Goal: Use online tool/utility: Utilize a website feature to perform a specific function

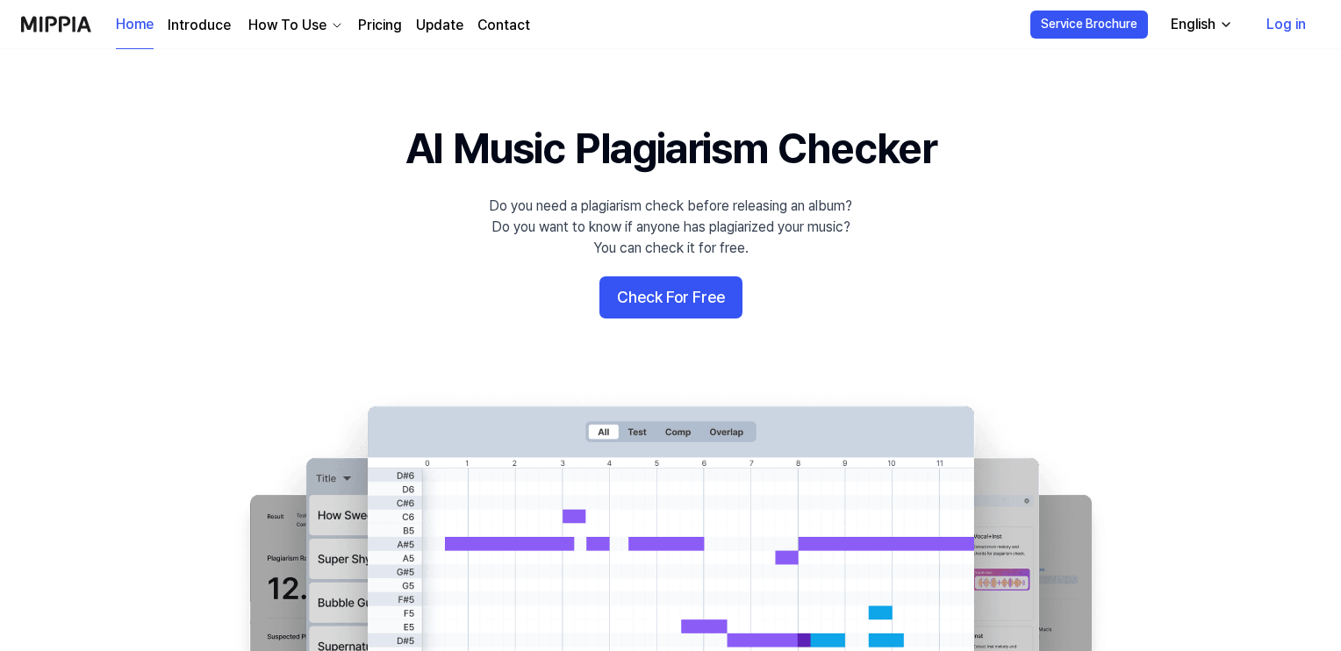
click at [679, 297] on button "Check For Free" at bounding box center [670, 297] width 143 height 42
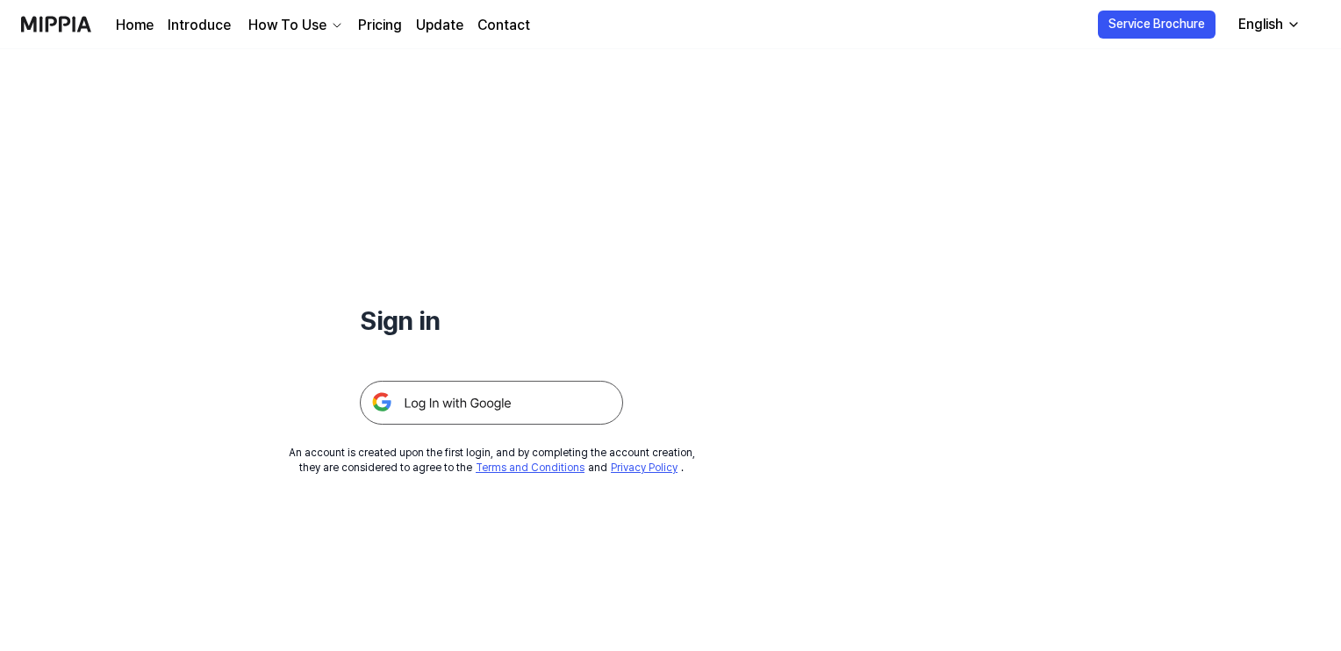
click at [440, 412] on img at bounding box center [491, 403] width 263 height 44
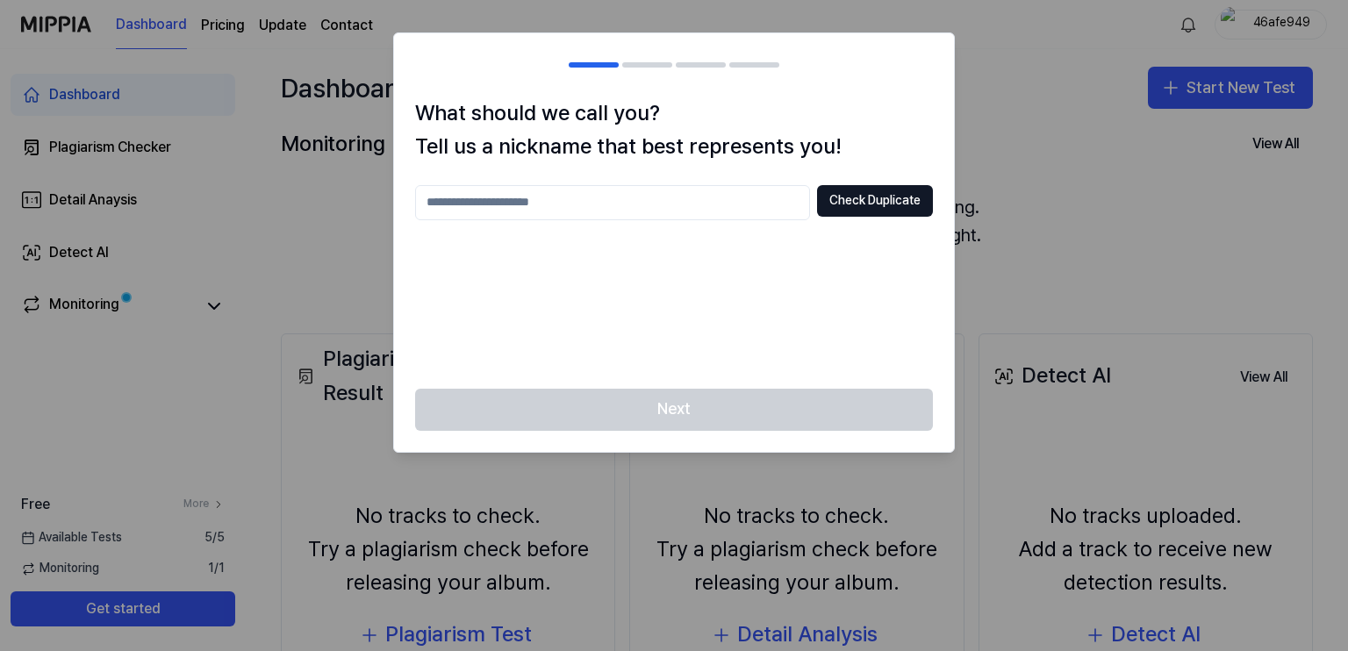
click at [511, 197] on input "text" at bounding box center [612, 202] width 395 height 35
click at [431, 203] on input "*********" at bounding box center [612, 202] width 395 height 35
type input "*********"
click at [859, 210] on button "Check Duplicate" at bounding box center [875, 201] width 116 height 32
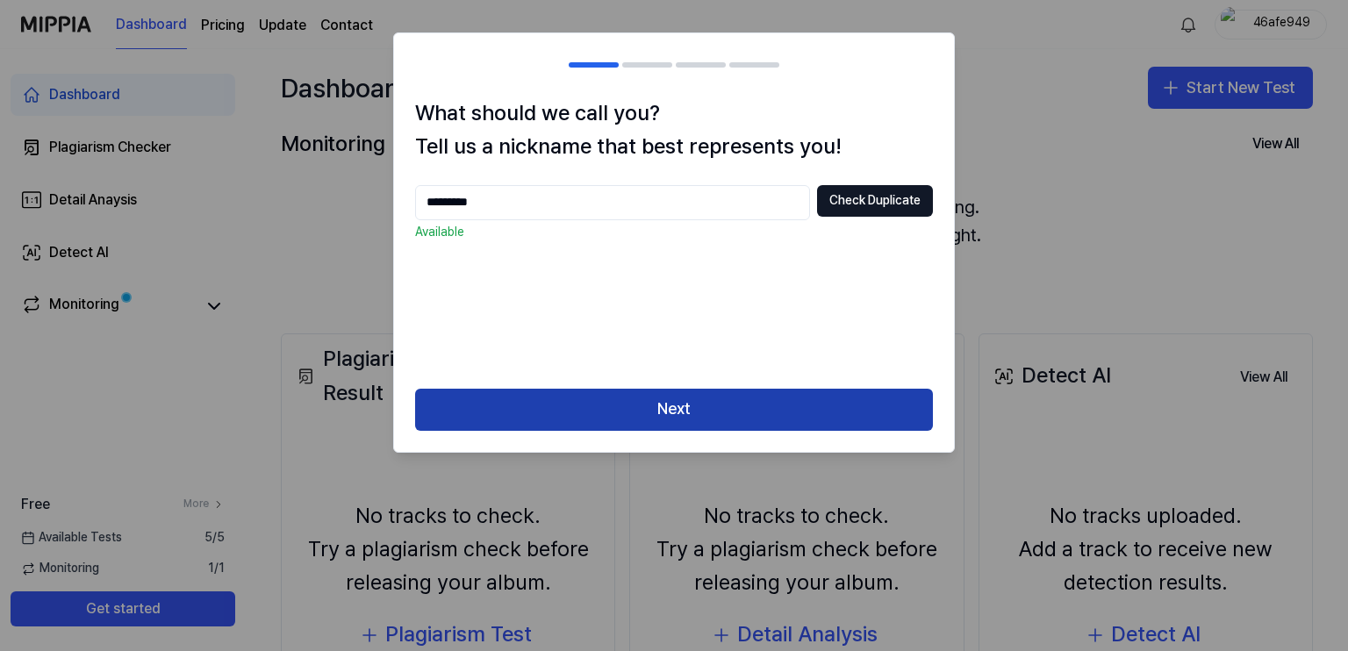
click at [665, 408] on button "Next" at bounding box center [674, 410] width 518 height 42
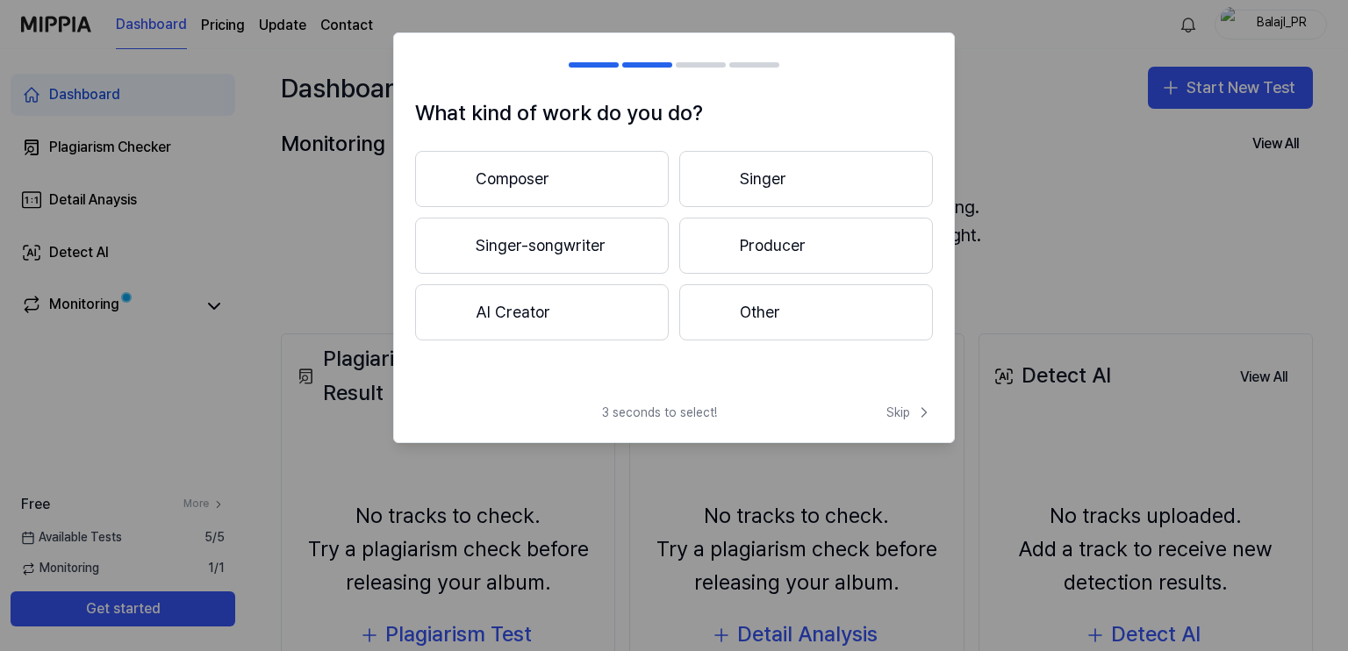
click at [753, 308] on button "Other" at bounding box center [806, 312] width 254 height 56
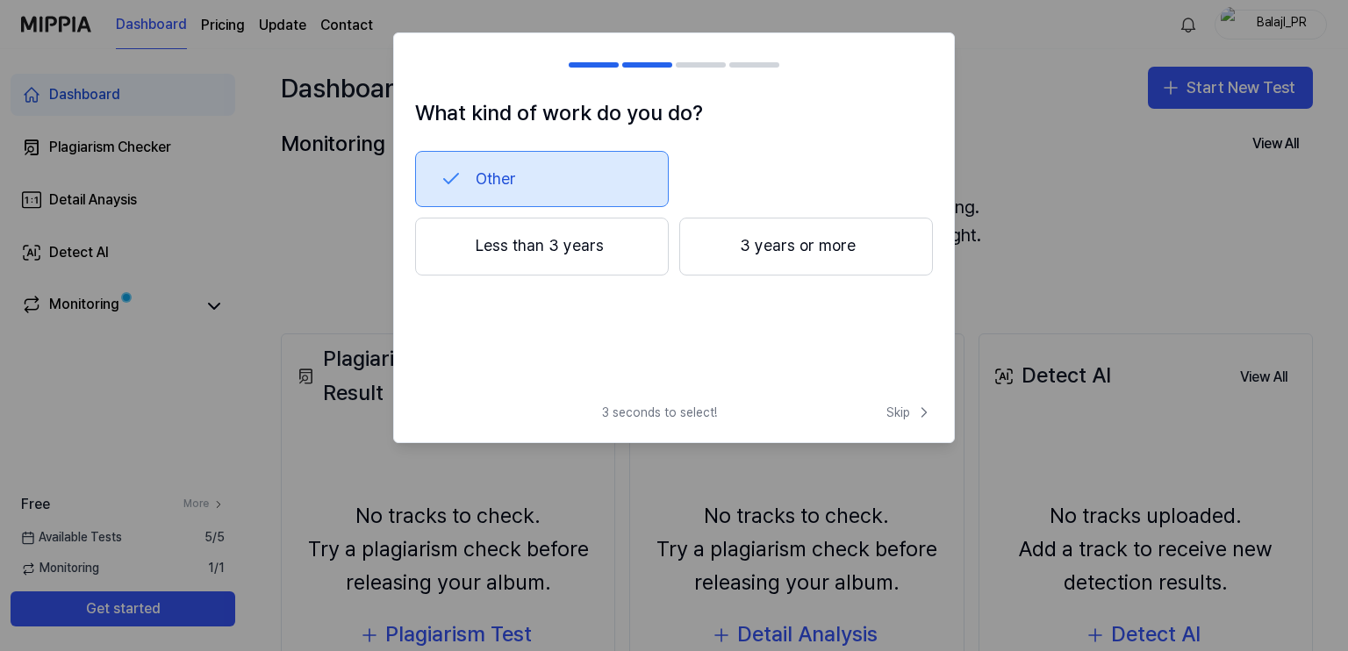
click at [743, 234] on button "3 years or more" at bounding box center [806, 247] width 254 height 58
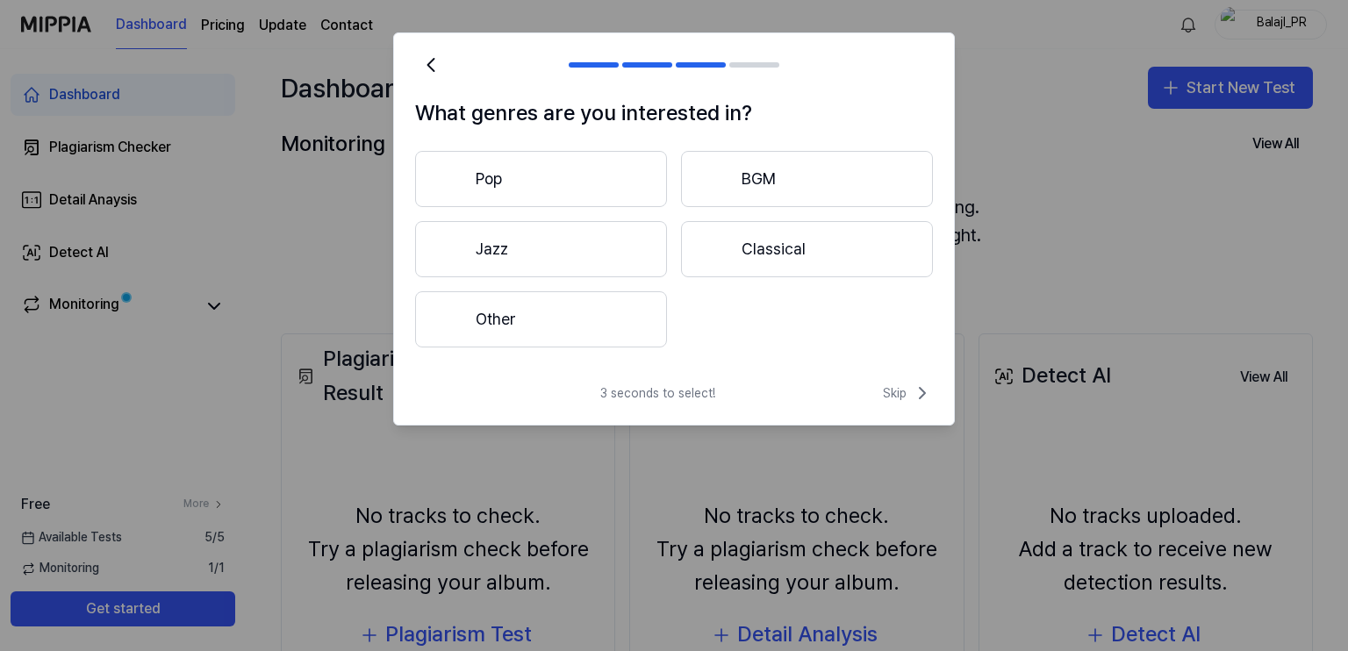
click at [752, 182] on button "BGM" at bounding box center [807, 179] width 252 height 56
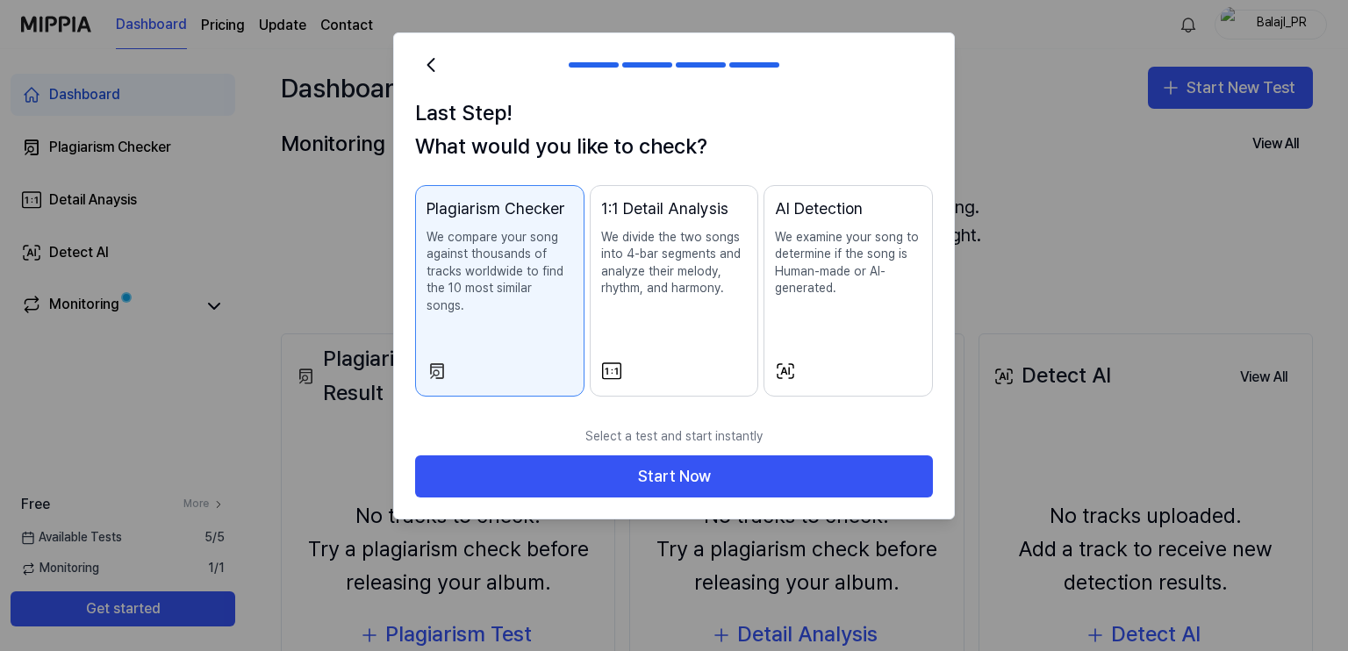
click at [698, 268] on p "We divide the two songs into 4-bar segments and analyze their melody, rhythm, a…" at bounding box center [674, 263] width 147 height 68
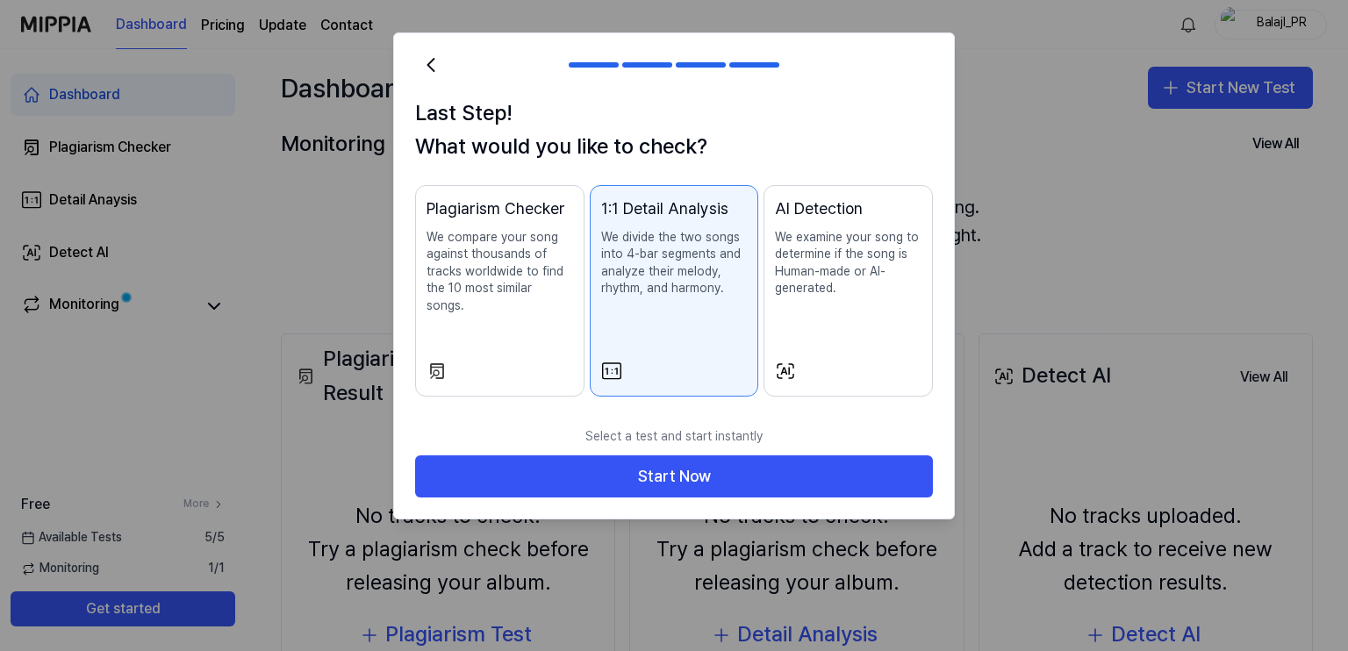
click at [537, 297] on p "We compare your song against thousands of tracks worldwide to find the 10 most …" at bounding box center [499, 272] width 147 height 86
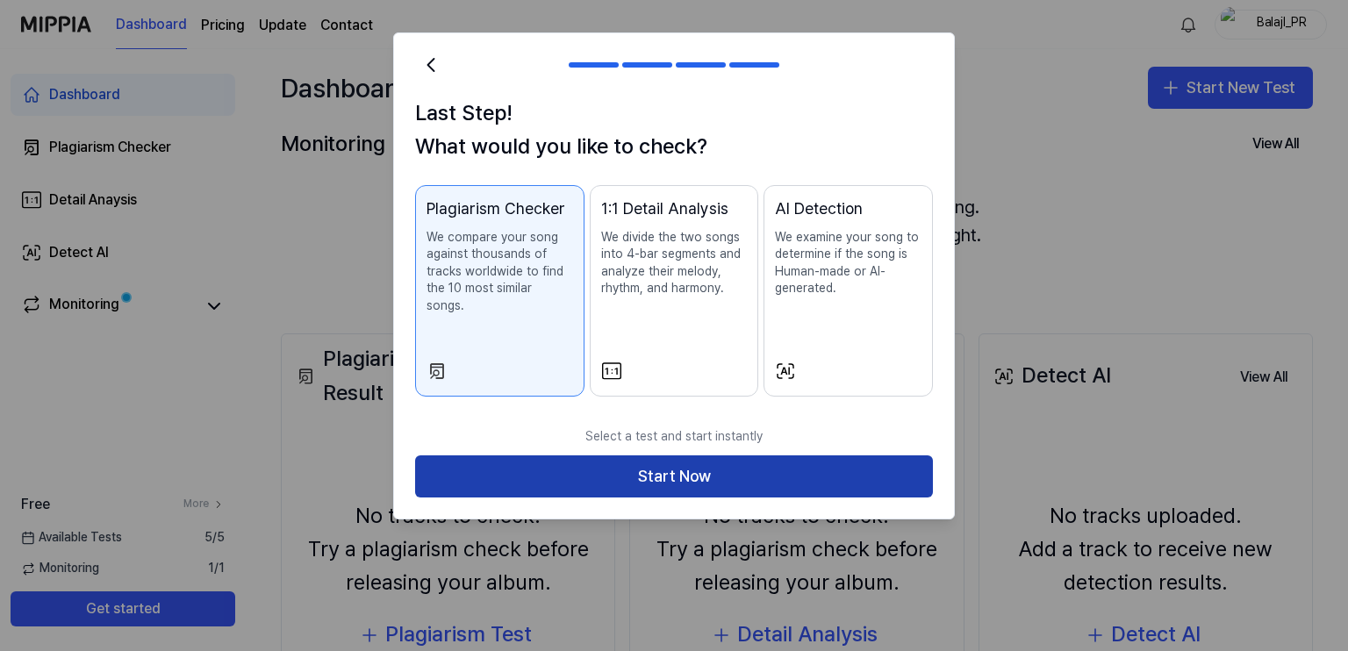
click at [668, 455] on button "Start Now" at bounding box center [674, 476] width 518 height 42
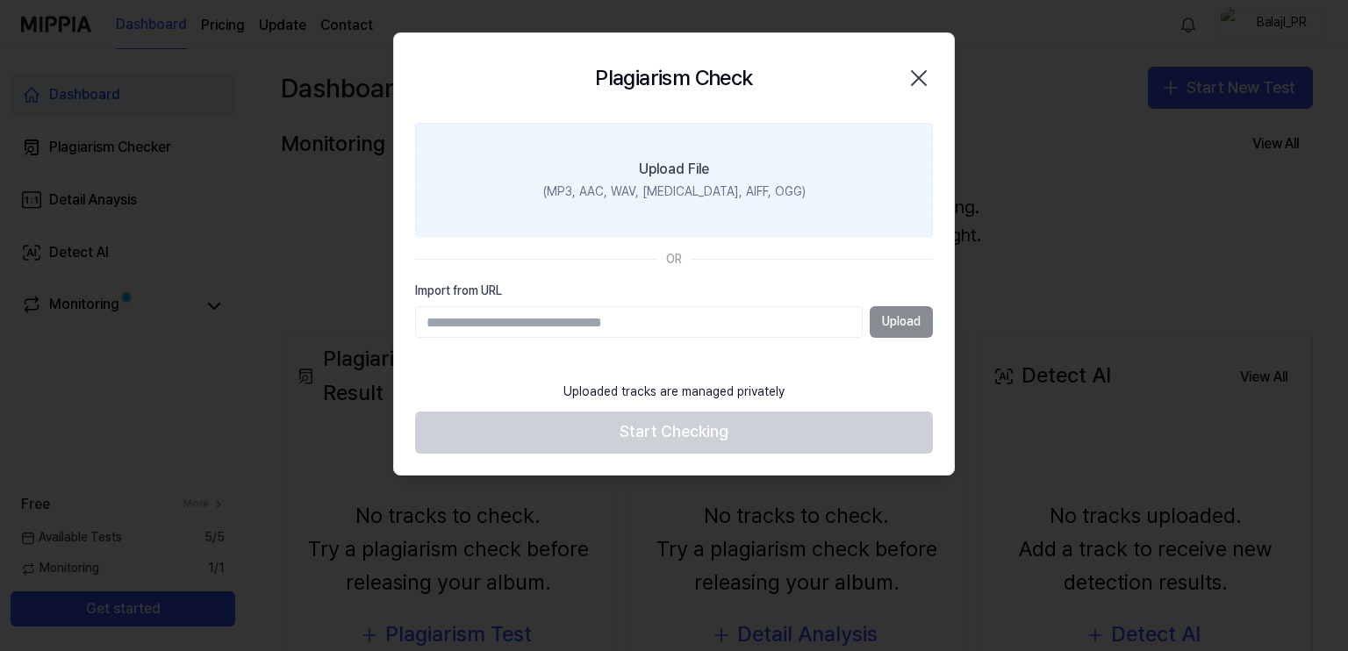
click at [677, 166] on div "Upload File" at bounding box center [674, 169] width 70 height 21
click at [0, 0] on input "Upload File (MP3, AAC, WAV, [MEDICAL_DATA], AIFF, OGG)" at bounding box center [0, 0] width 0 height 0
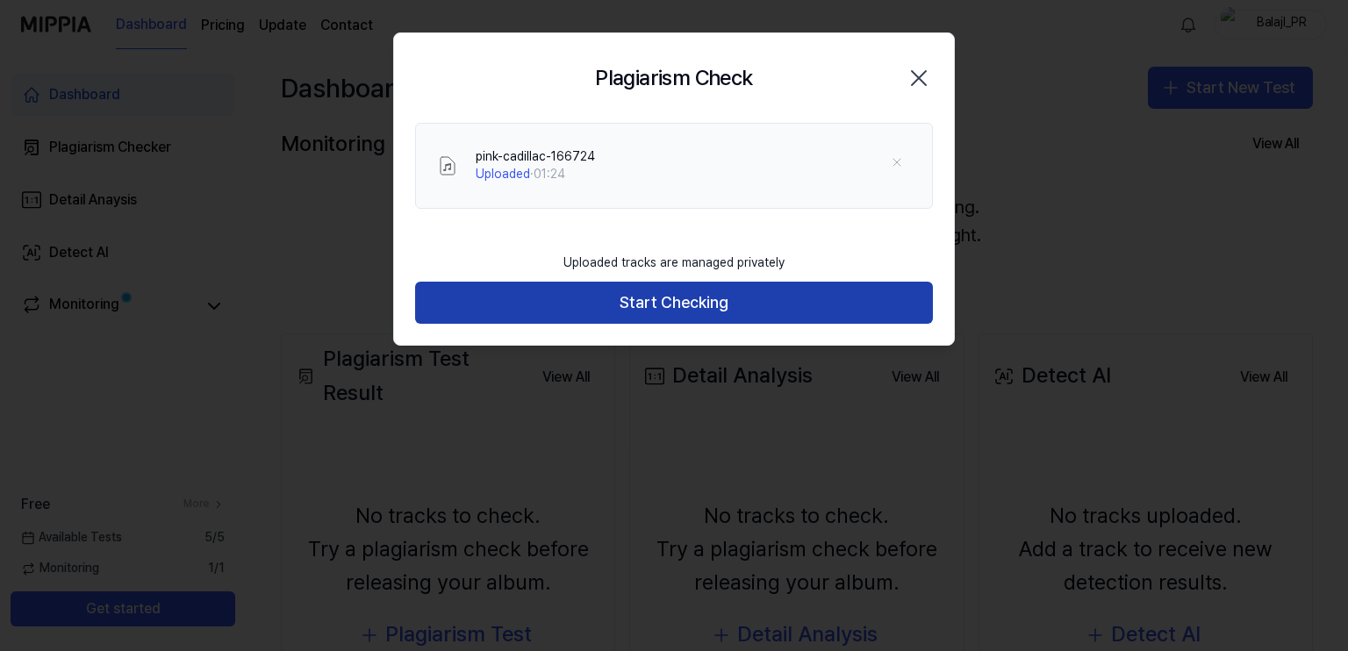
click at [677, 308] on button "Start Checking" at bounding box center [674, 303] width 518 height 42
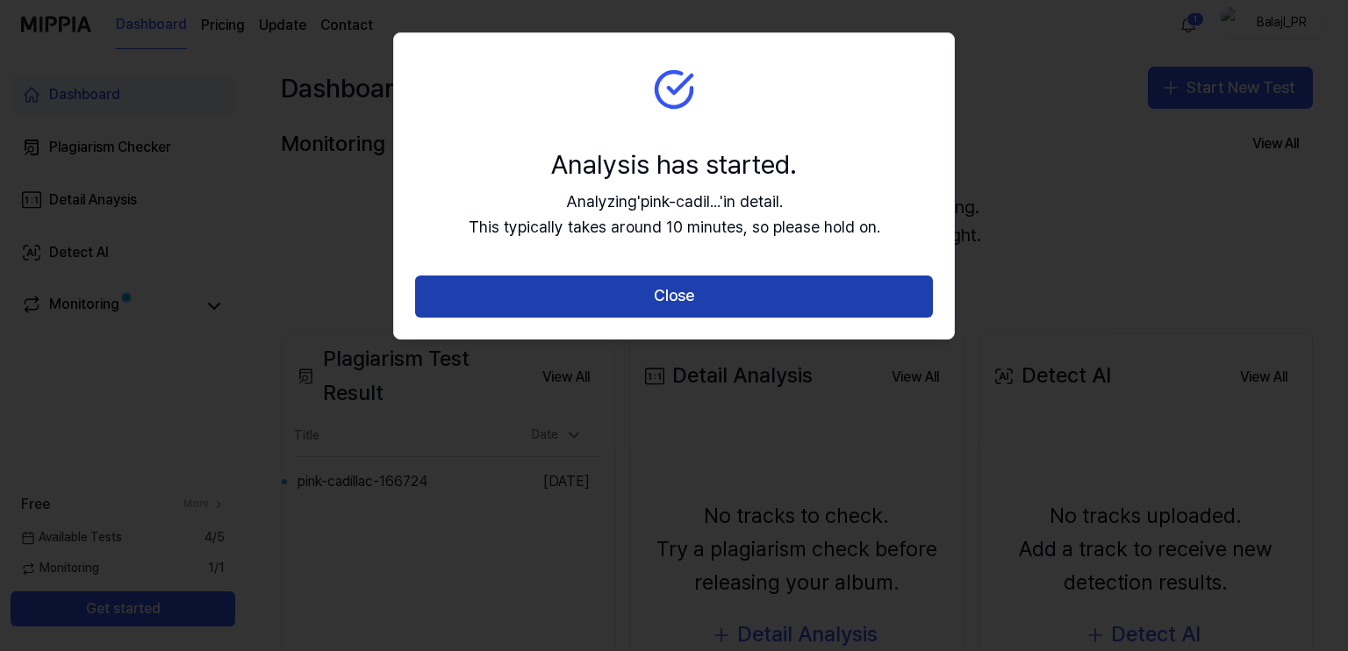
click at [748, 294] on button "Close" at bounding box center [674, 297] width 518 height 42
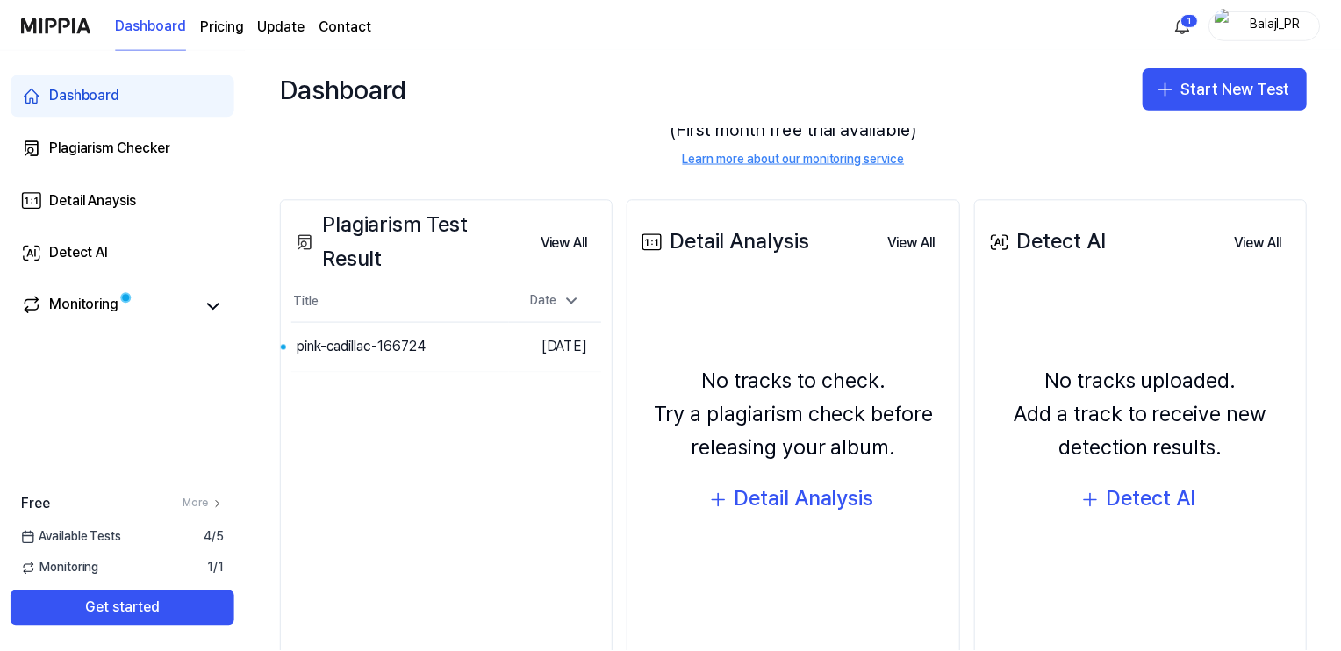
scroll to position [181, 0]
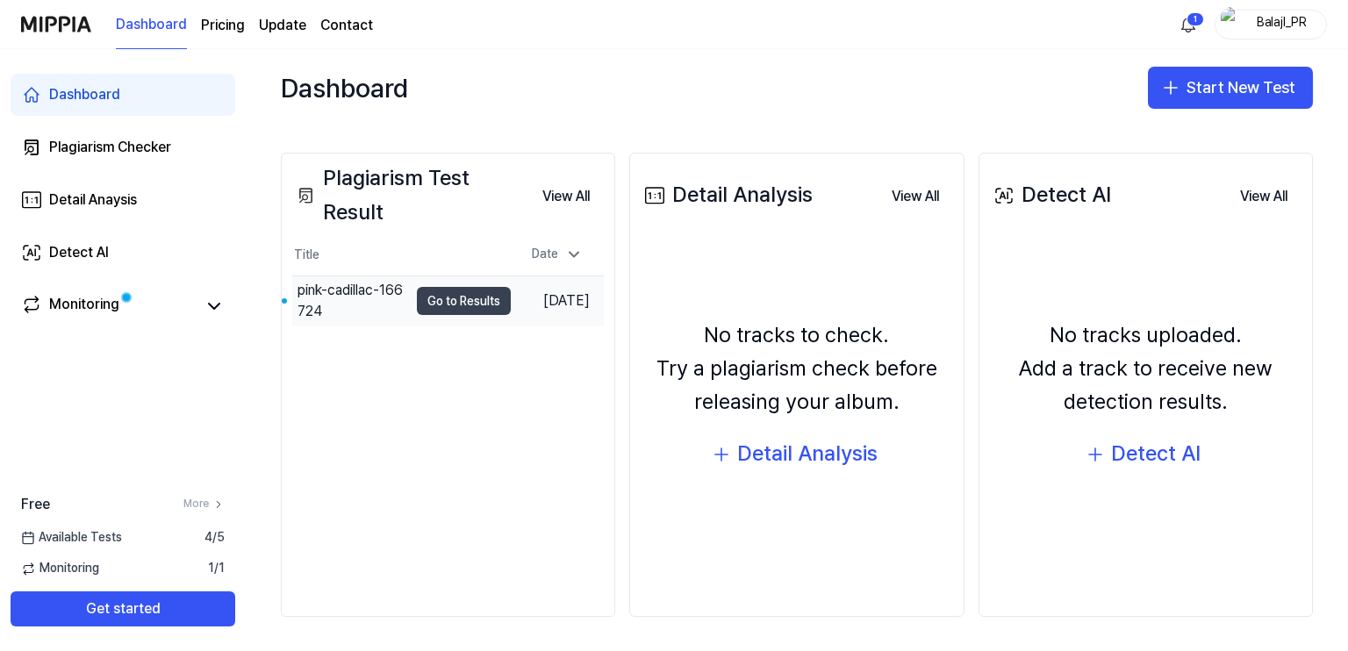
click at [446, 297] on button "Go to Results" at bounding box center [464, 301] width 94 height 28
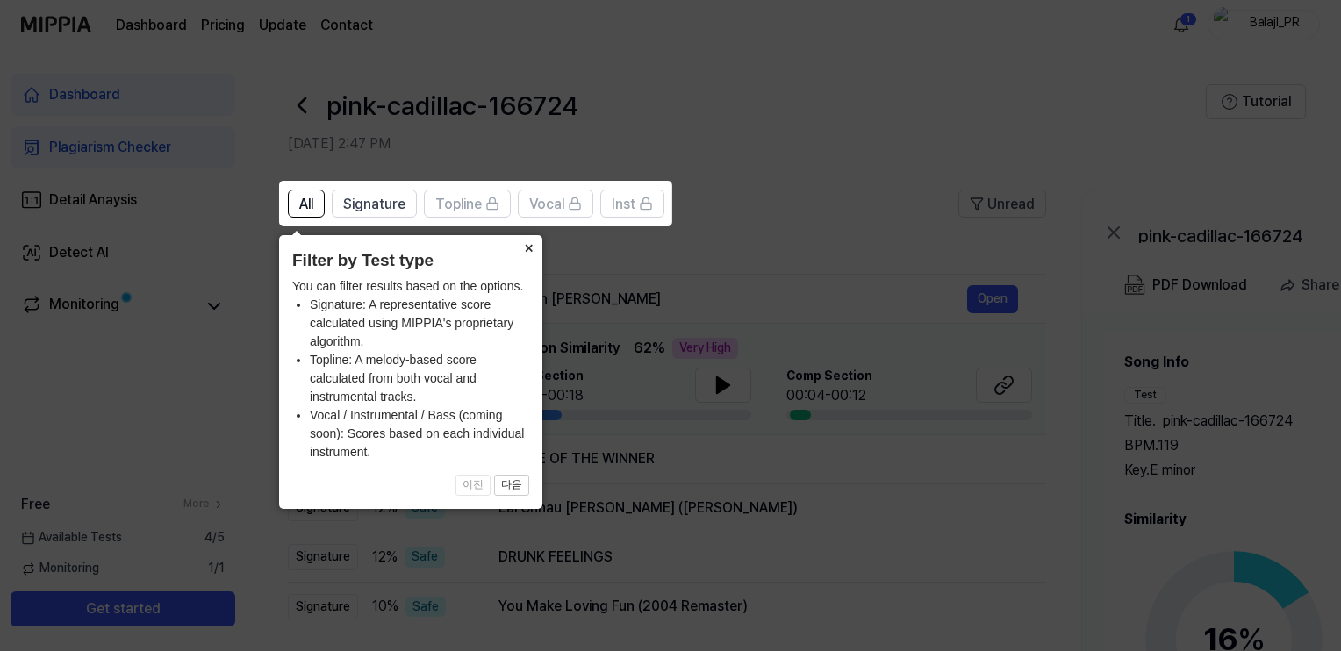
click at [523, 251] on button "×" at bounding box center [528, 247] width 28 height 25
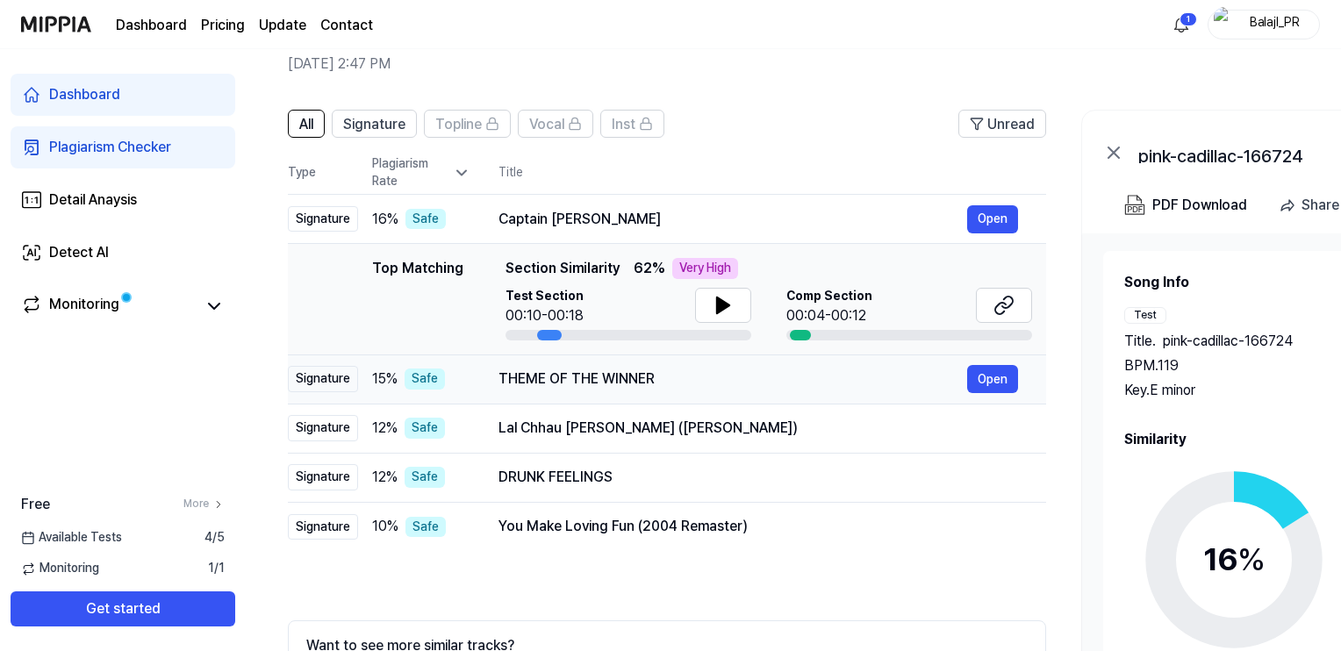
scroll to position [49, 0]
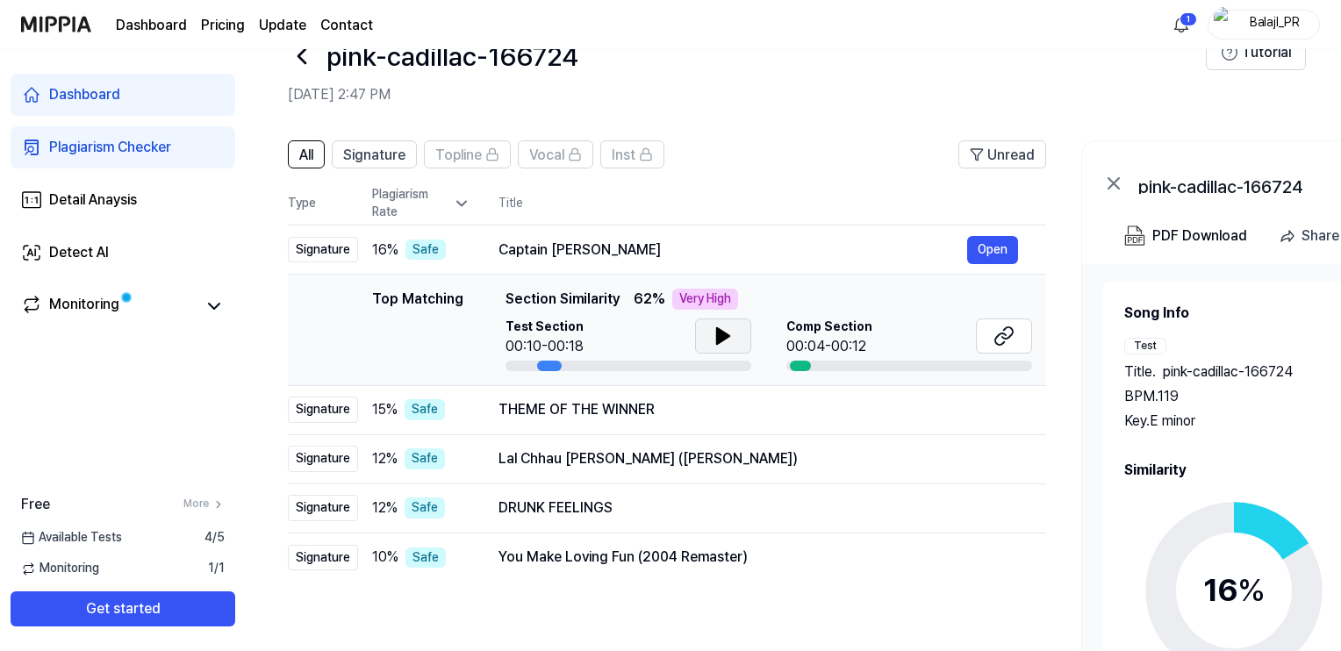
click at [726, 334] on icon at bounding box center [723, 336] width 12 height 16
click at [726, 334] on icon at bounding box center [727, 336] width 4 height 14
click at [726, 334] on icon at bounding box center [723, 336] width 12 height 16
click at [726, 334] on icon at bounding box center [727, 336] width 4 height 14
click at [729, 335] on icon at bounding box center [722, 336] width 21 height 21
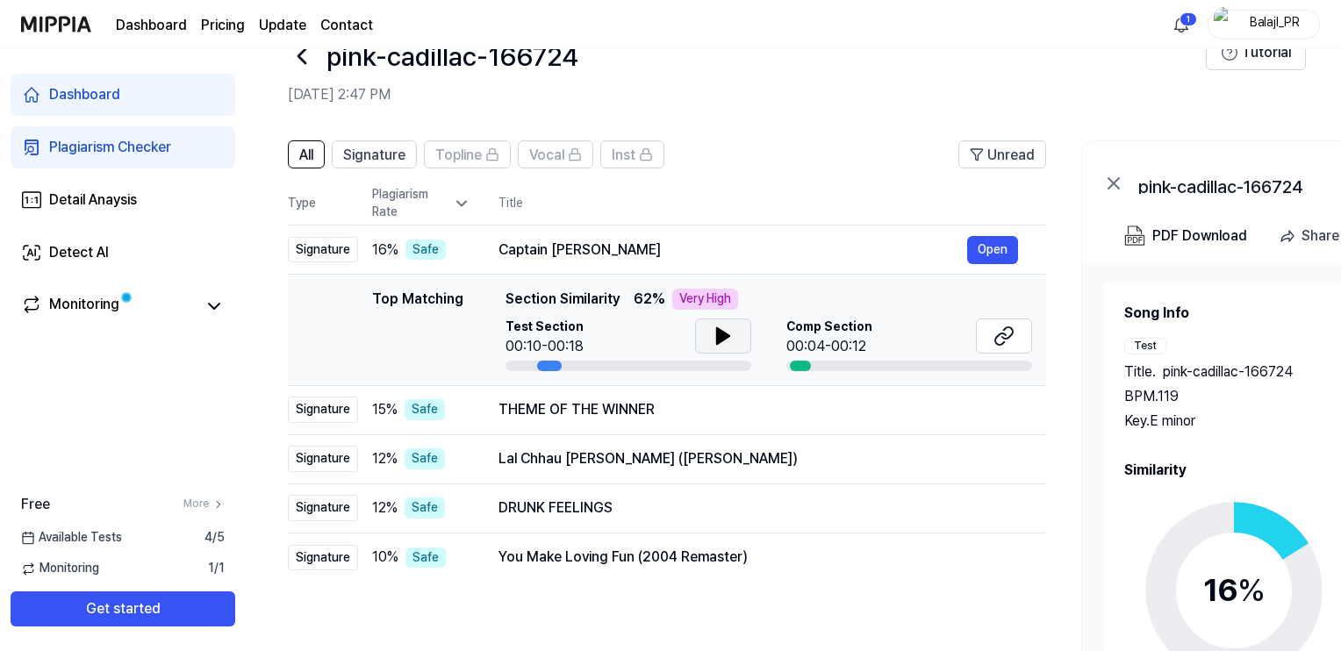
click at [804, 366] on div at bounding box center [800, 366] width 21 height 11
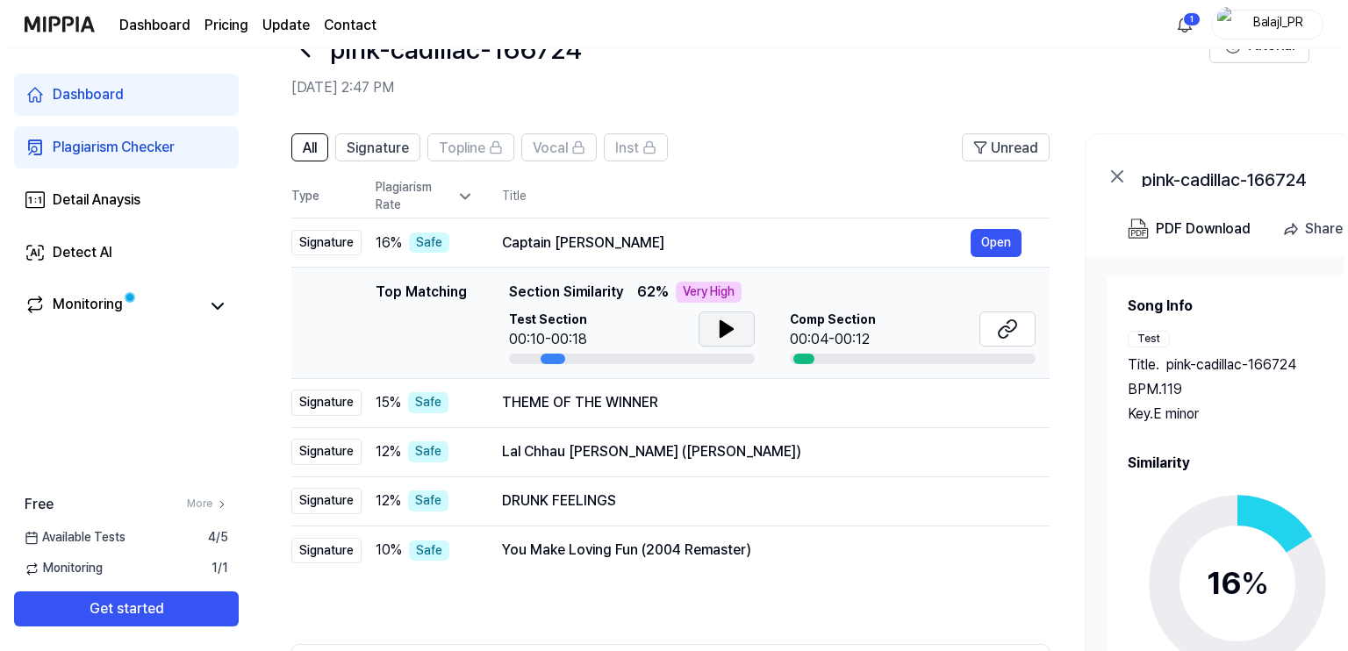
scroll to position [0, 0]
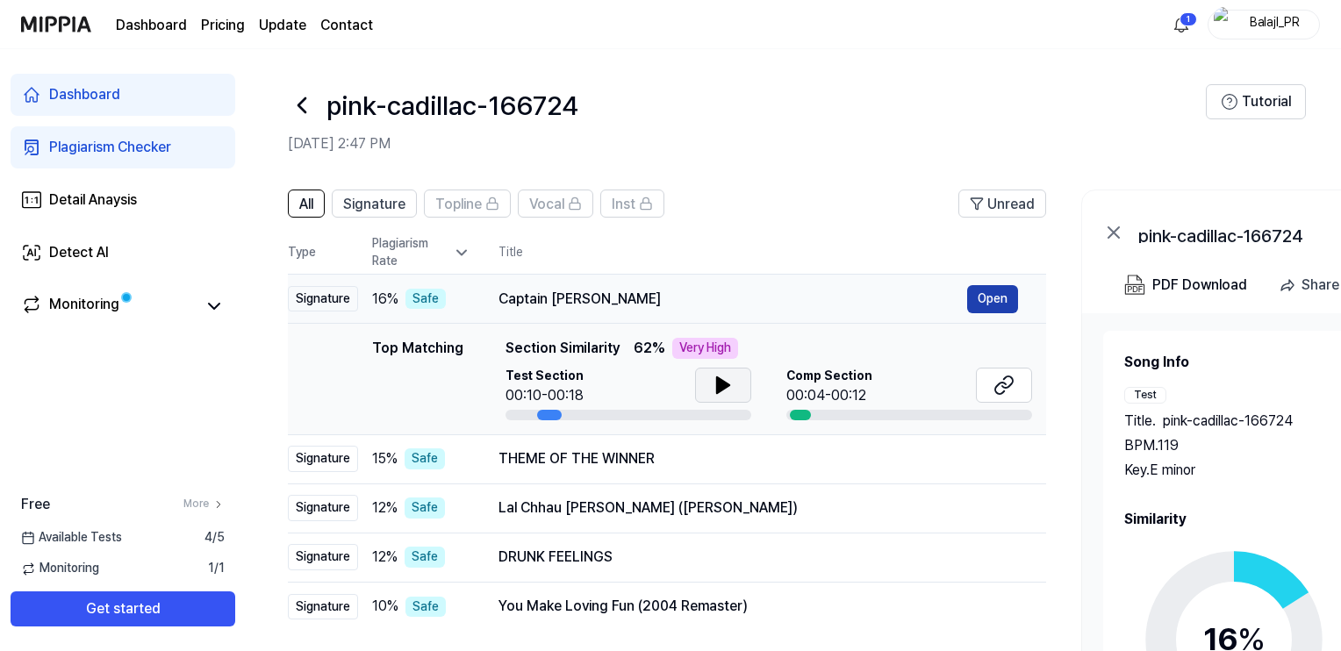
click at [1009, 303] on button "Open" at bounding box center [992, 299] width 51 height 28
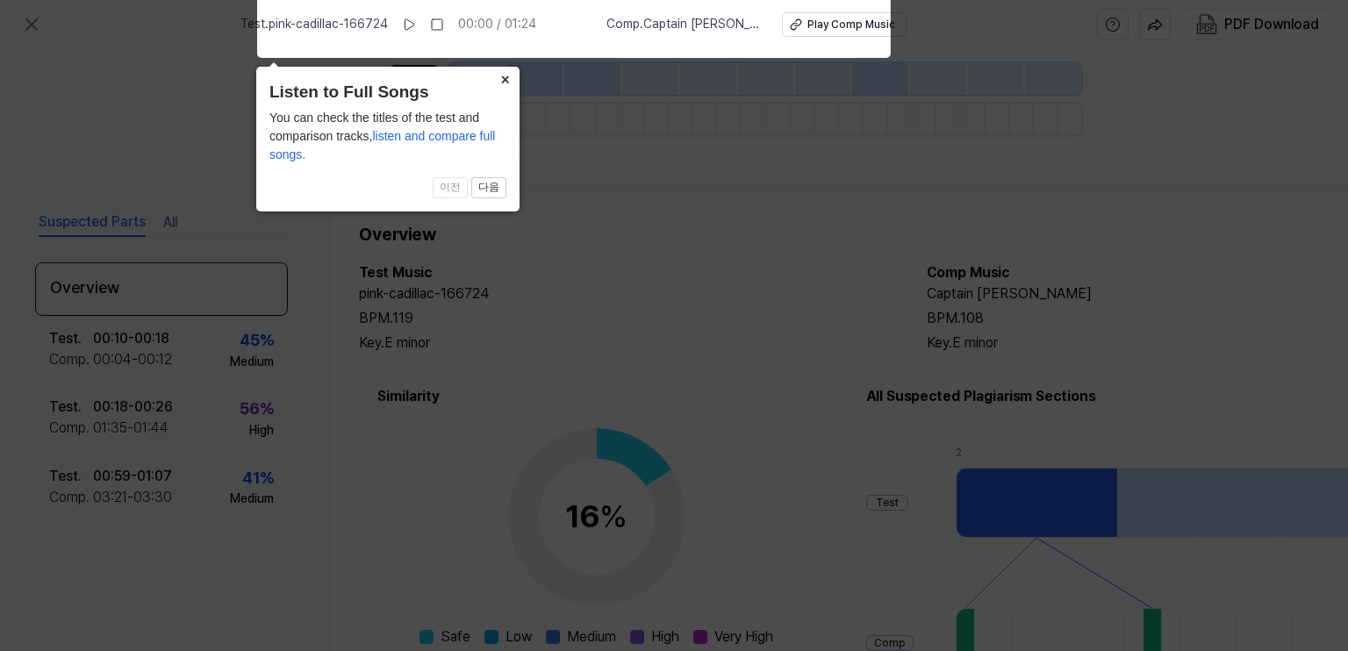
click at [506, 73] on button "×" at bounding box center [505, 79] width 28 height 25
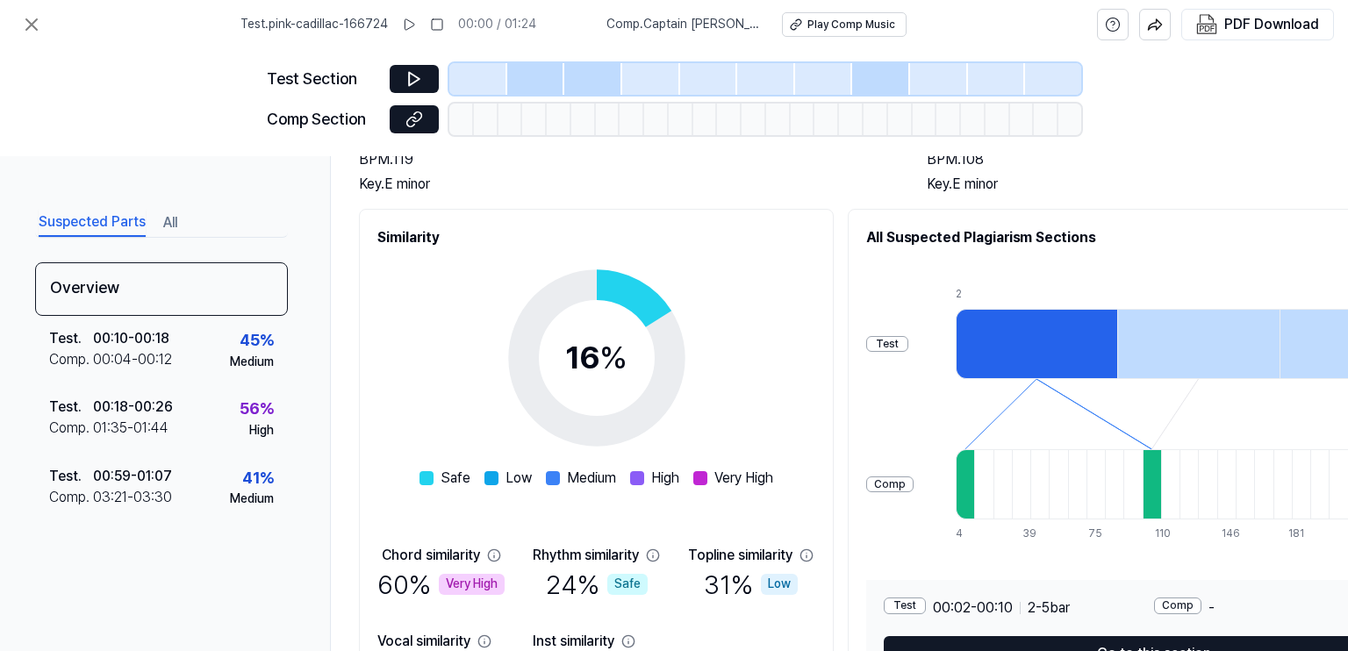
scroll to position [221, 0]
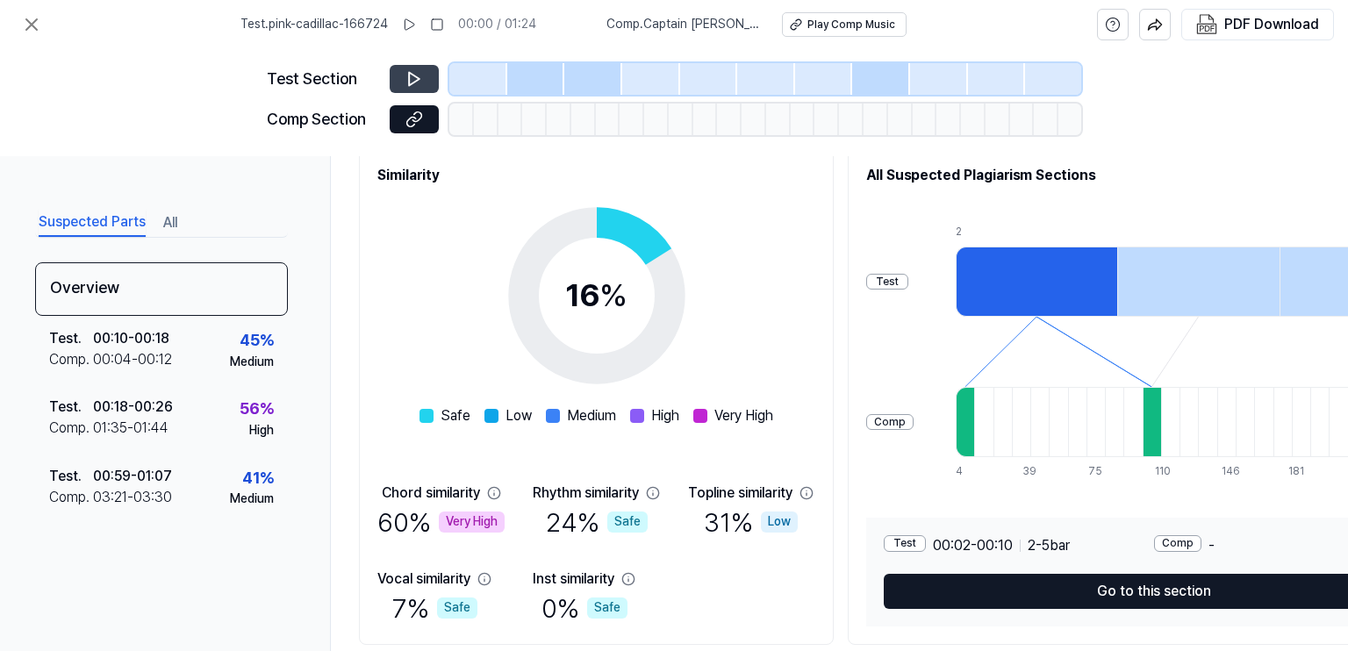
click at [413, 78] on icon at bounding box center [414, 79] width 18 height 18
click at [405, 70] on icon at bounding box center [414, 79] width 18 height 18
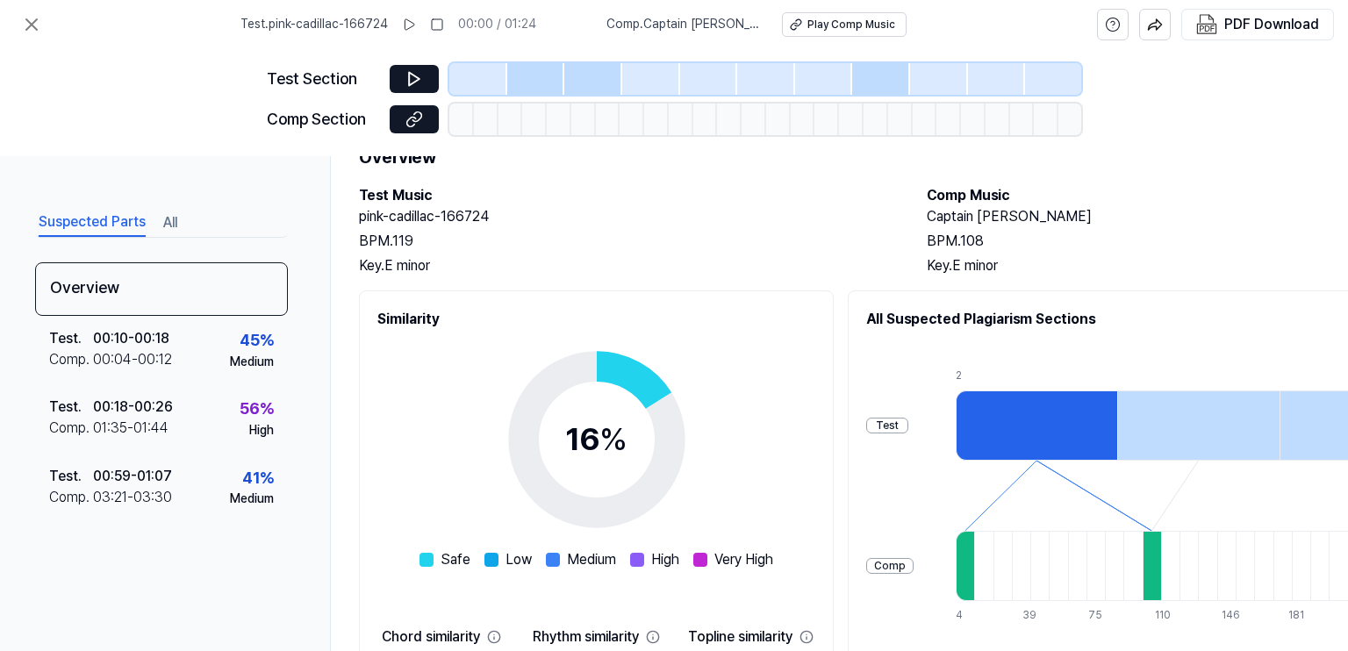
scroll to position [0, 0]
